Goal: Navigation & Orientation: Find specific page/section

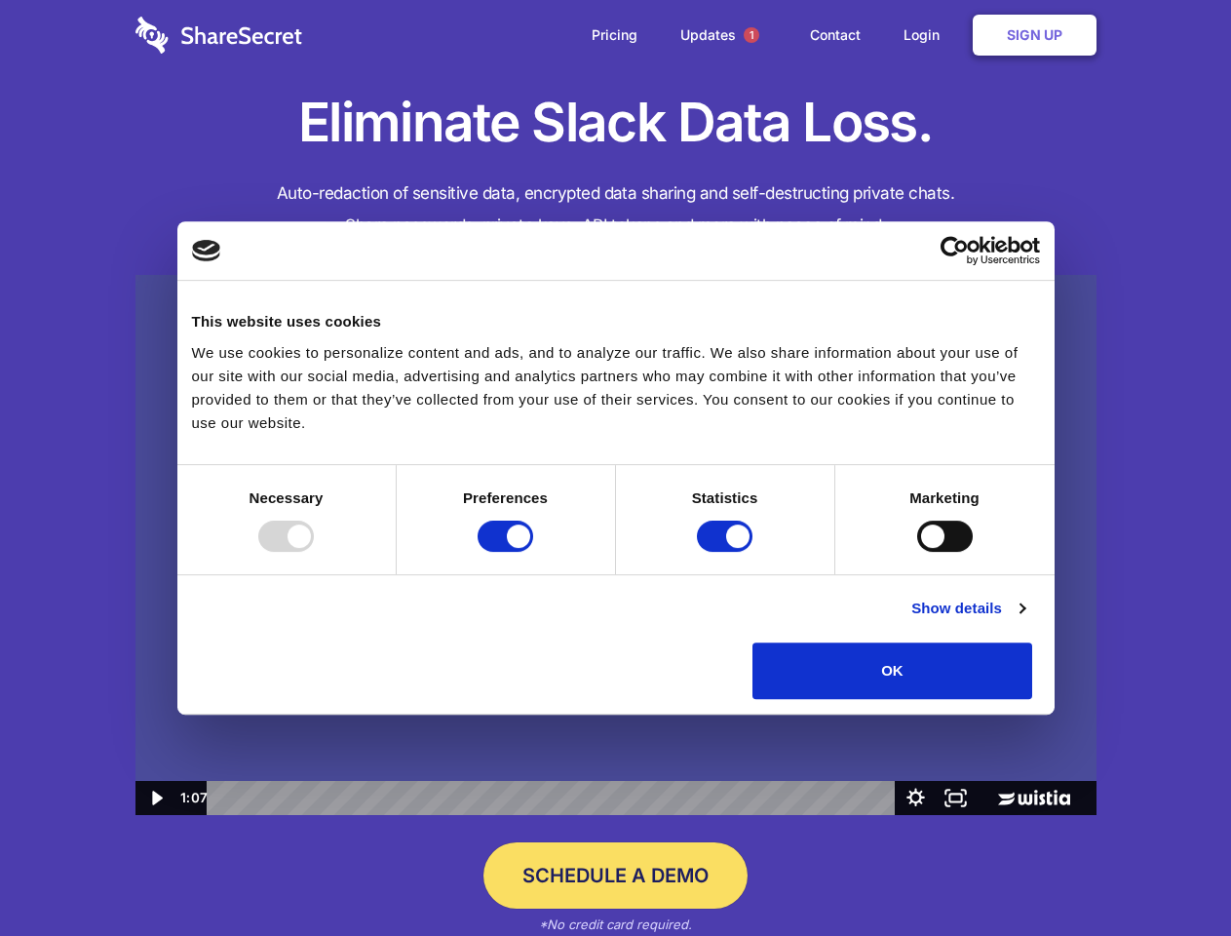
click at [615, 468] on img at bounding box center [615, 545] width 961 height 541
click at [314, 552] on div at bounding box center [286, 535] width 56 height 31
click at [533, 552] on input "Preferences" at bounding box center [506, 535] width 56 height 31
checkbox input "false"
click at [727, 552] on input "Statistics" at bounding box center [725, 535] width 56 height 31
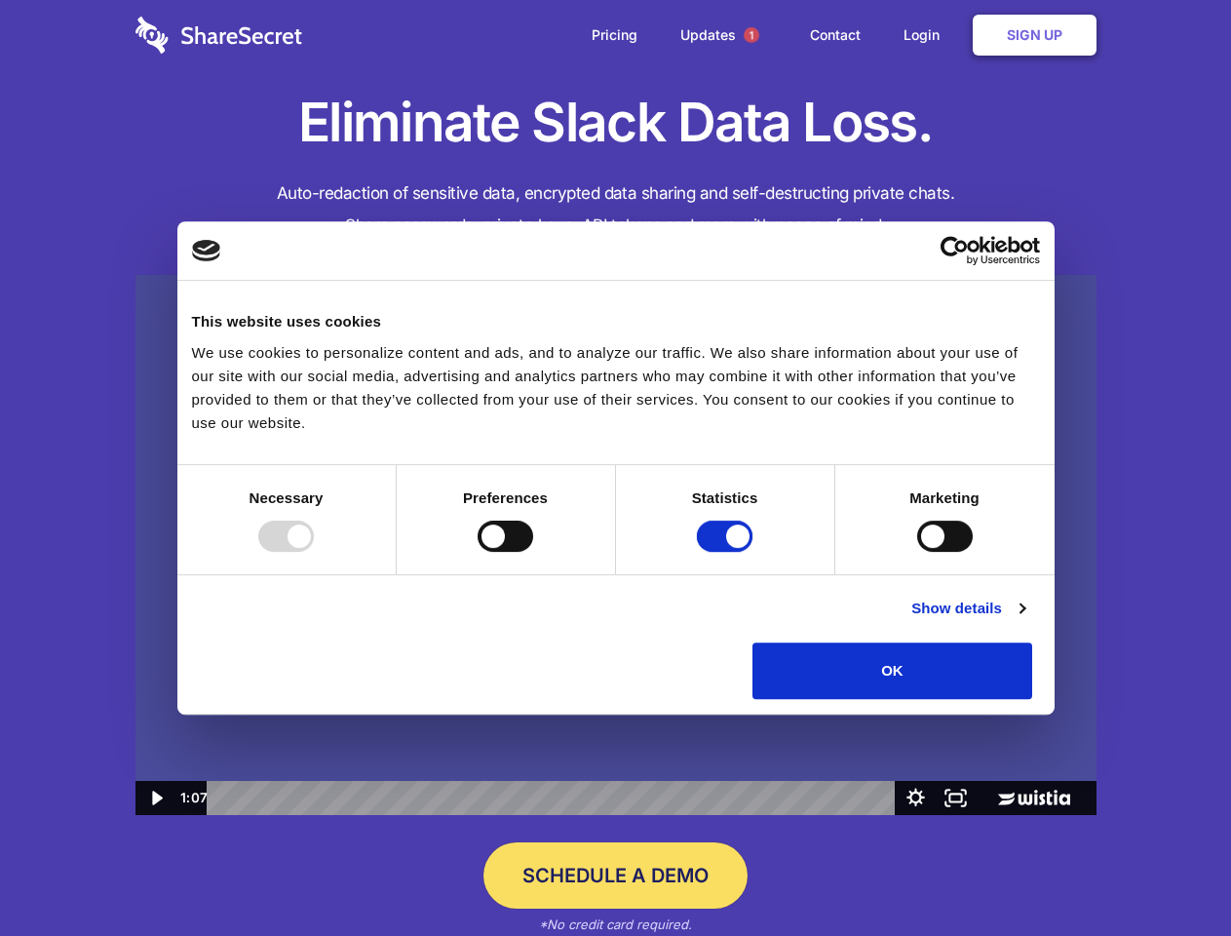
checkbox input "false"
click at [917, 552] on input "Marketing" at bounding box center [945, 535] width 56 height 31
checkbox input "true"
click at [1024, 620] on link "Show details" at bounding box center [967, 608] width 113 height 23
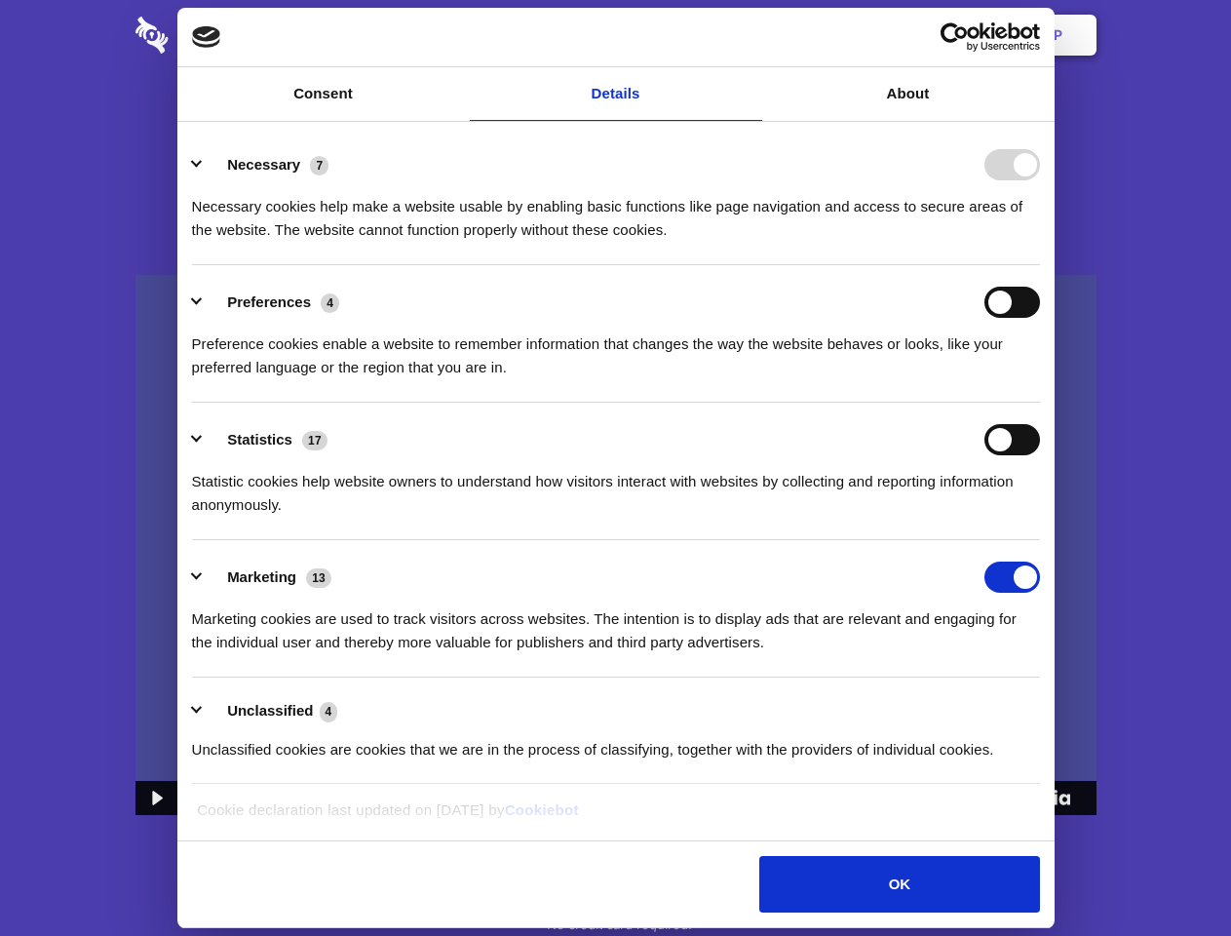
click at [1040, 242] on div "Necessary 7 Necessary cookies help make a website usable by enabling basic func…" at bounding box center [616, 195] width 848 height 93
click at [751, 35] on span "1" at bounding box center [752, 35] width 16 height 16
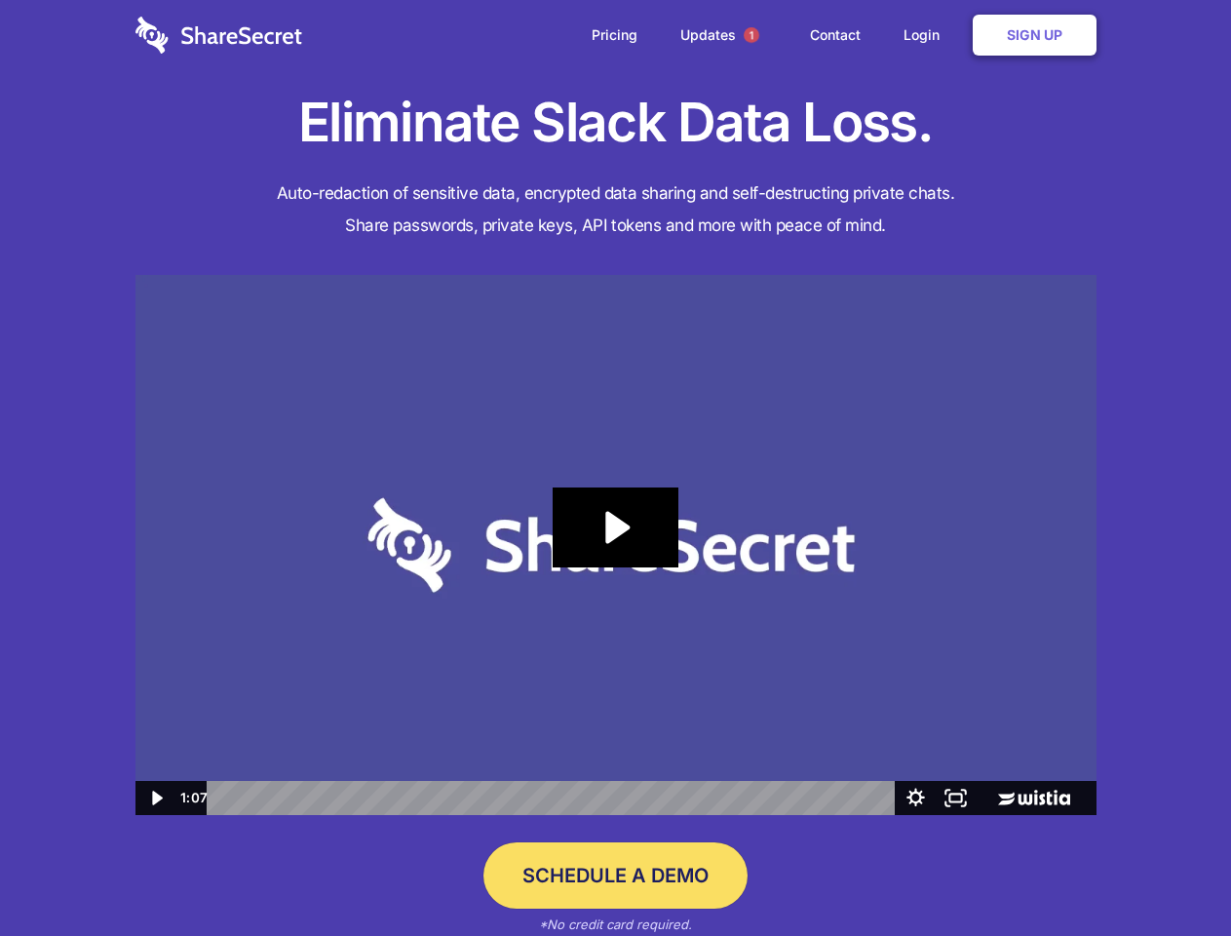
click at [616, 545] on icon "Play Video: Sharesecret Slack Extension" at bounding box center [615, 527] width 125 height 80
